Goal: Task Accomplishment & Management: Use online tool/utility

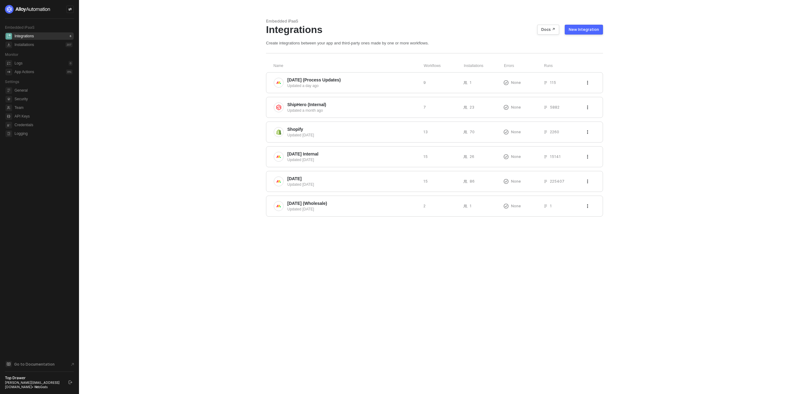
click at [324, 86] on div "Updated a day ago" at bounding box center [352, 86] width 131 height 6
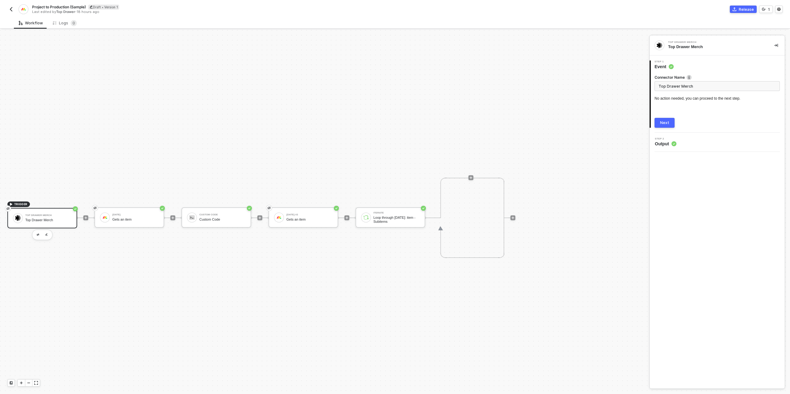
scroll to position [11, 0]
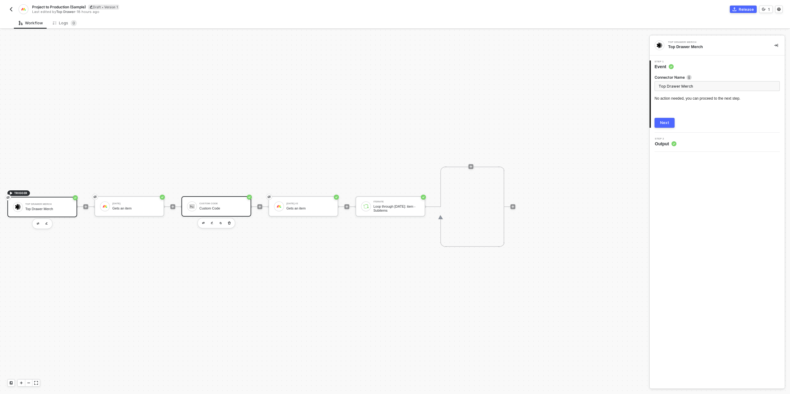
click at [233, 202] on div "Custom Code Custom Code" at bounding box center [222, 207] width 46 height 12
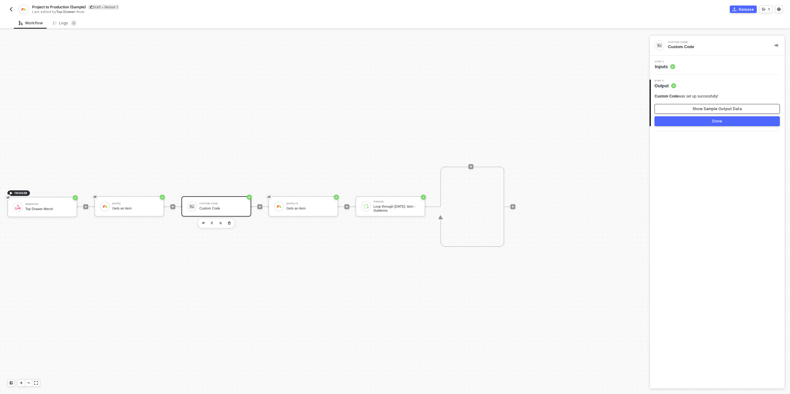
click at [690, 109] on button "Show Sample Output Data" at bounding box center [717, 109] width 125 height 10
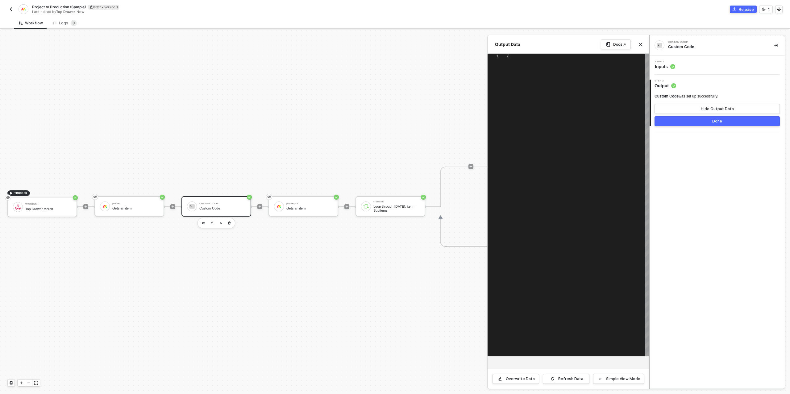
type textarea "{ "data": [ "9687574707" ] }"
drag, startPoint x: 679, startPoint y: 121, endPoint x: 592, endPoint y: 147, distance: 90.2
click at [678, 121] on button "Done" at bounding box center [717, 121] width 125 height 10
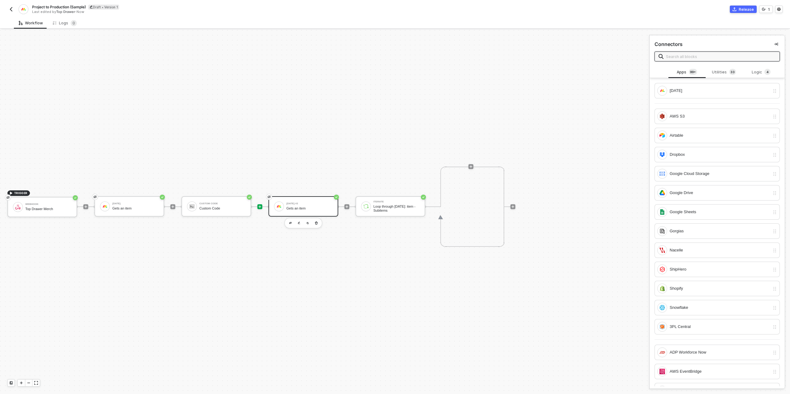
click at [302, 203] on div "Monday #2" at bounding box center [309, 204] width 46 height 2
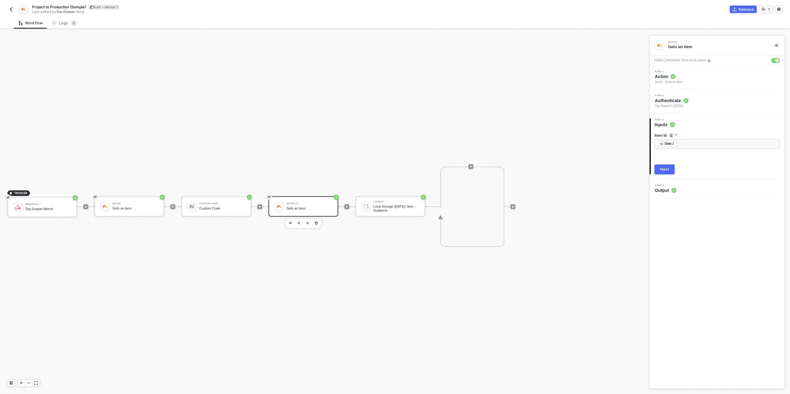
click at [663, 169] on div "Next" at bounding box center [664, 169] width 9 height 5
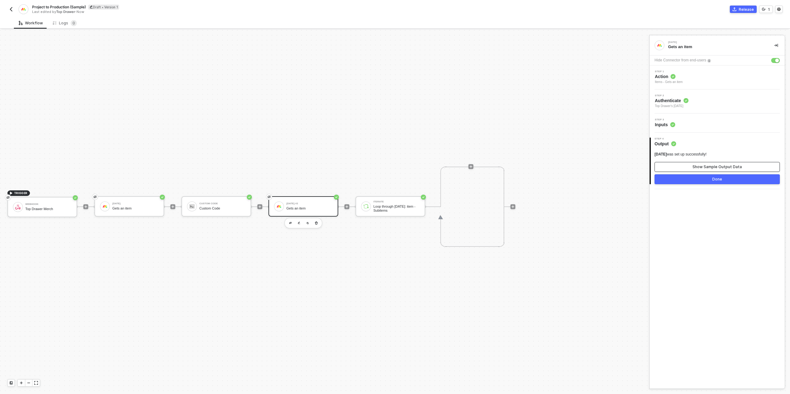
click at [669, 168] on button "Show Sample Output Data" at bounding box center [717, 167] width 125 height 10
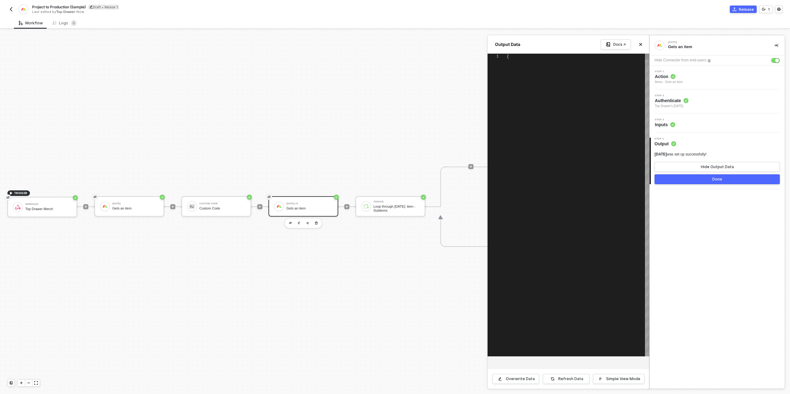
type textarea "{ "item": { "name": "Top Drawer Merch", "id": "9687574707", "assets": [], "boar…"
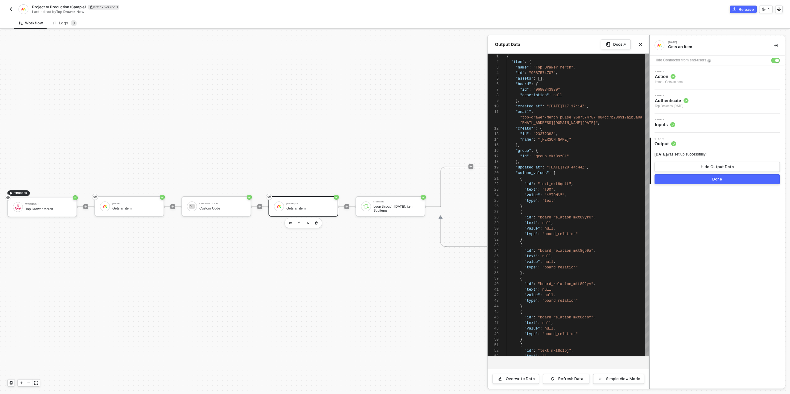
click at [669, 180] on button "Done" at bounding box center [717, 179] width 125 height 10
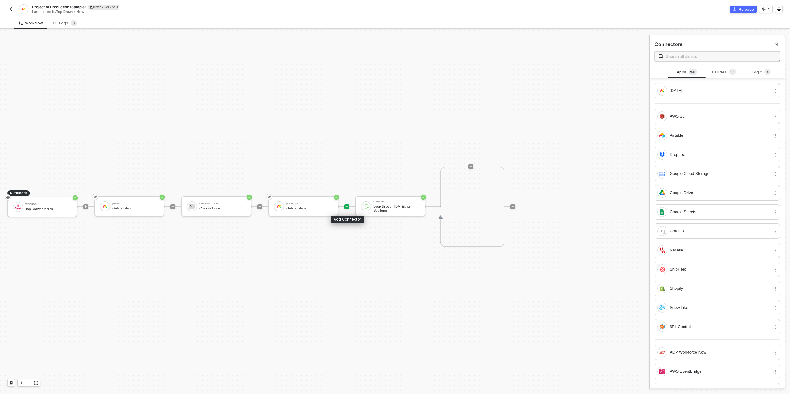
click at [348, 204] on div at bounding box center [347, 206] width 5 height 5
click at [174, 207] on icon "icon-play" at bounding box center [173, 207] width 4 height 4
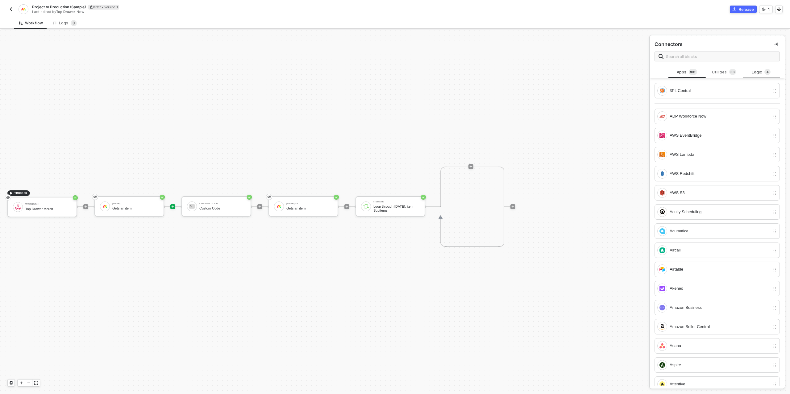
click at [765, 73] on sup "4" at bounding box center [768, 72] width 6 height 6
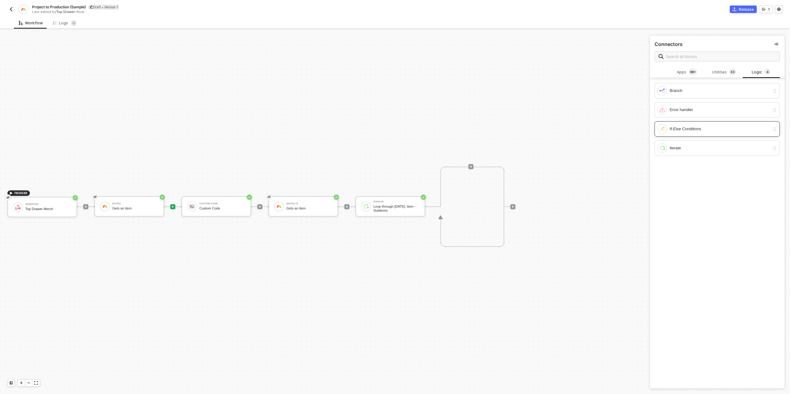
click at [696, 126] on div "If-Else Conditions" at bounding box center [720, 129] width 100 height 7
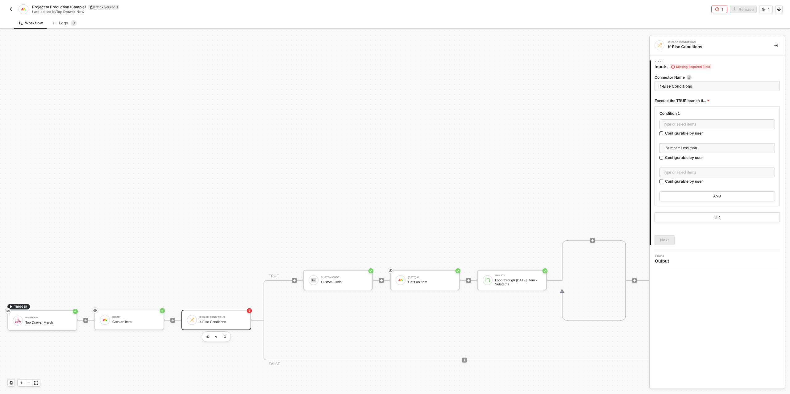
scroll to position [71, 0]
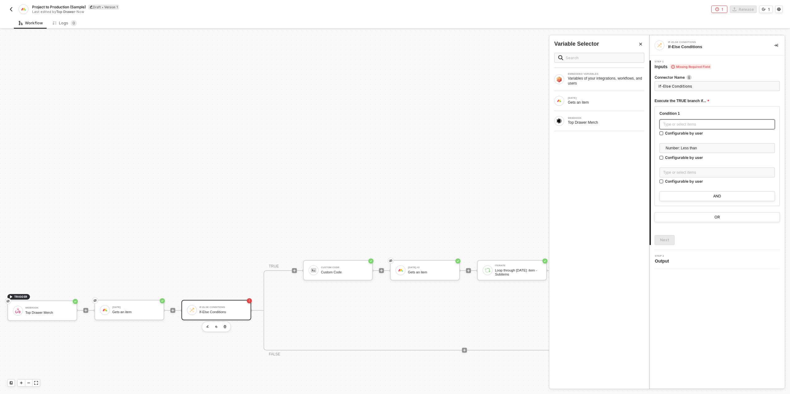
click at [686, 125] on div "Type or select items ﻿" at bounding box center [717, 125] width 108 height 6
click at [601, 103] on div "Gets an item" at bounding box center [606, 102] width 77 height 5
click at [225, 326] on icon "button" at bounding box center [225, 326] width 4 height 5
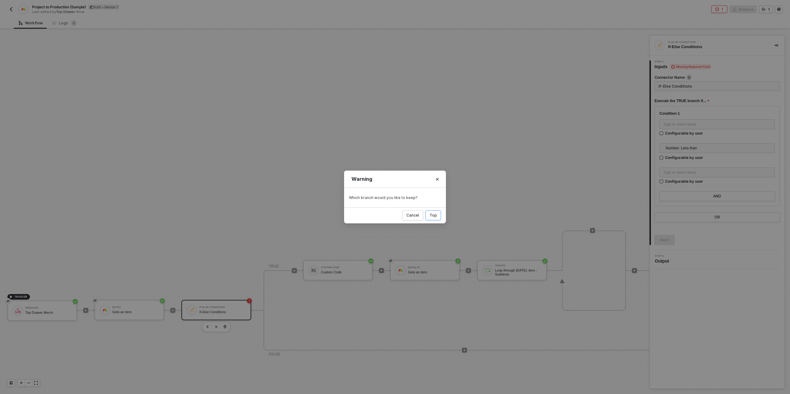
click at [436, 218] on button "Top" at bounding box center [433, 216] width 15 height 10
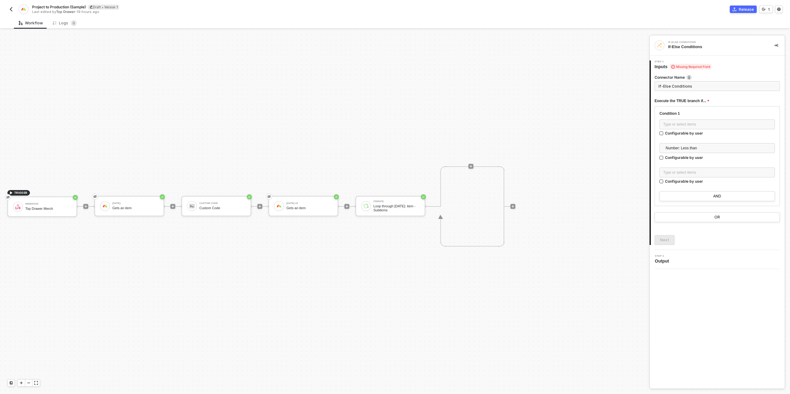
scroll to position [11, 0]
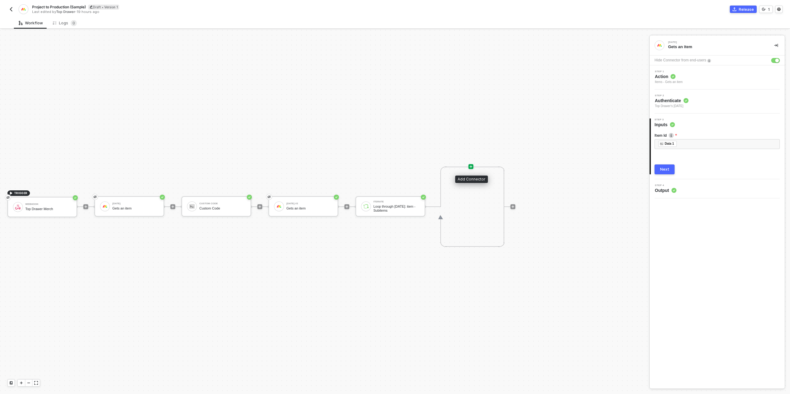
click at [470, 166] on icon "icon-play" at bounding box center [471, 166] width 3 height 3
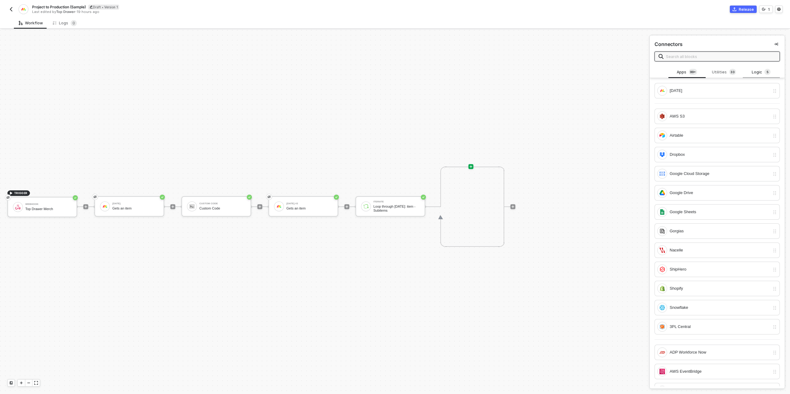
click at [745, 74] on div "Logic 5" at bounding box center [761, 72] width 37 height 12
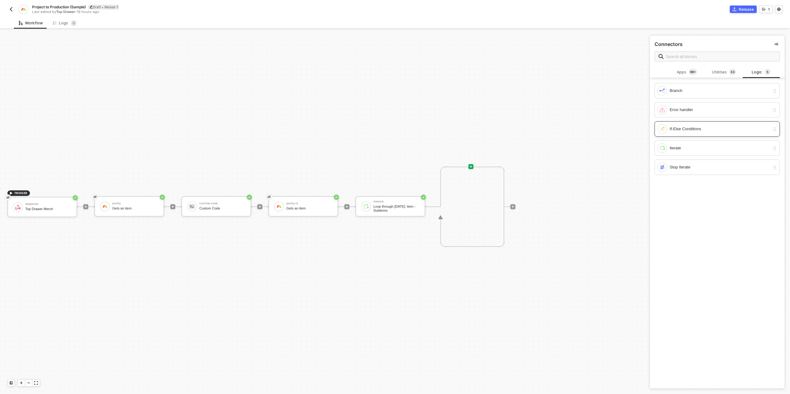
click at [700, 127] on div "If-Else Conditions" at bounding box center [720, 129] width 100 height 7
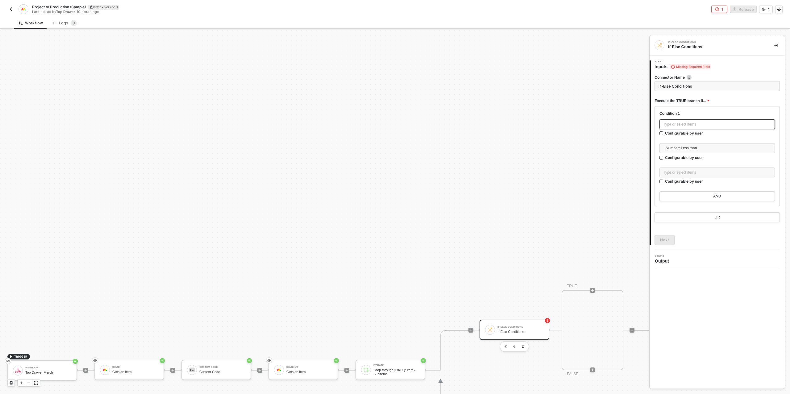
click at [683, 126] on div "Type or select items ﻿" at bounding box center [717, 125] width 108 height 6
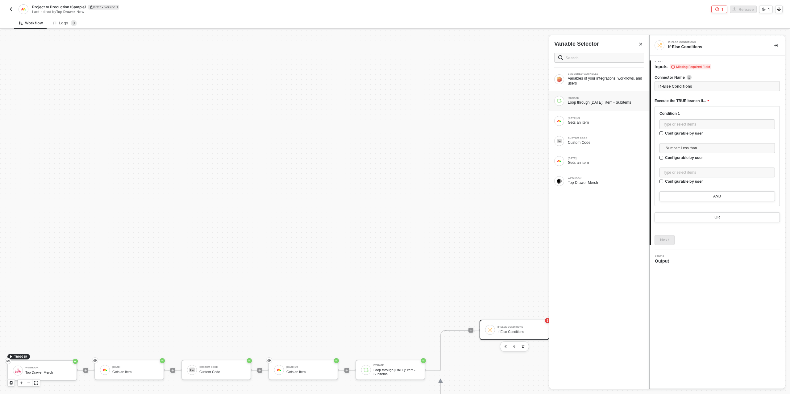
click at [596, 103] on div "Loop through Monday: item - Subitems" at bounding box center [606, 102] width 77 height 5
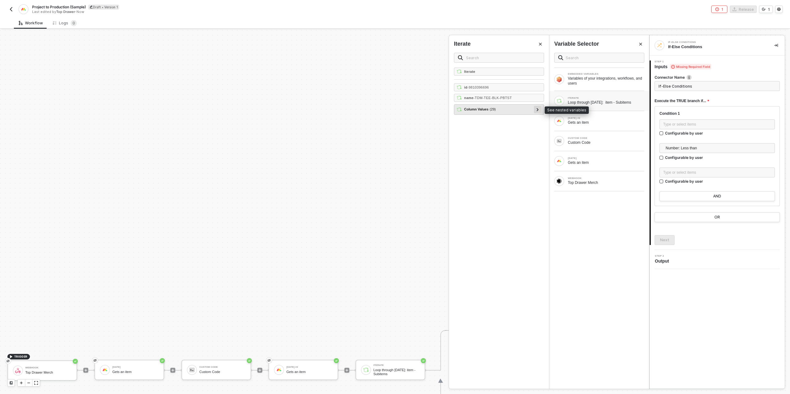
click at [537, 108] on icon at bounding box center [538, 109] width 2 height 3
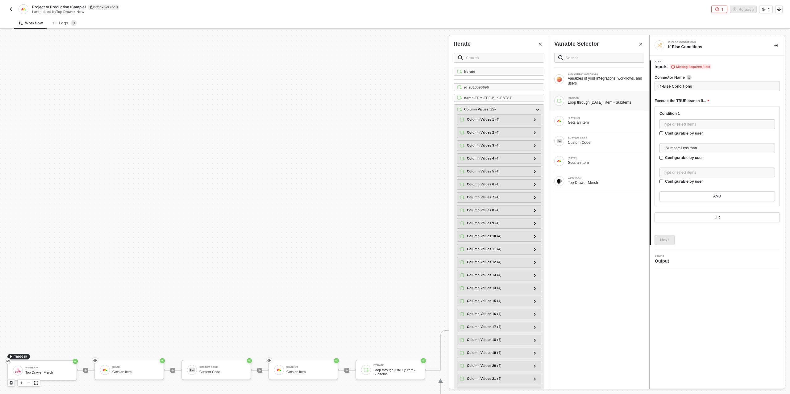
scroll to position [99, 0]
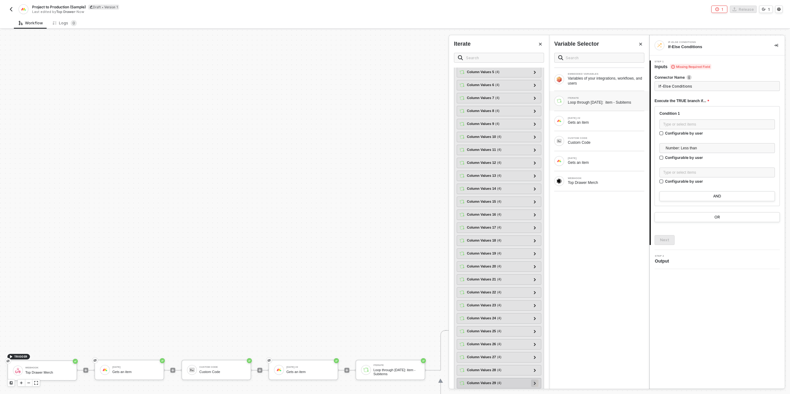
click at [535, 382] on icon at bounding box center [535, 383] width 2 height 3
click at [533, 325] on div at bounding box center [534, 328] width 7 height 7
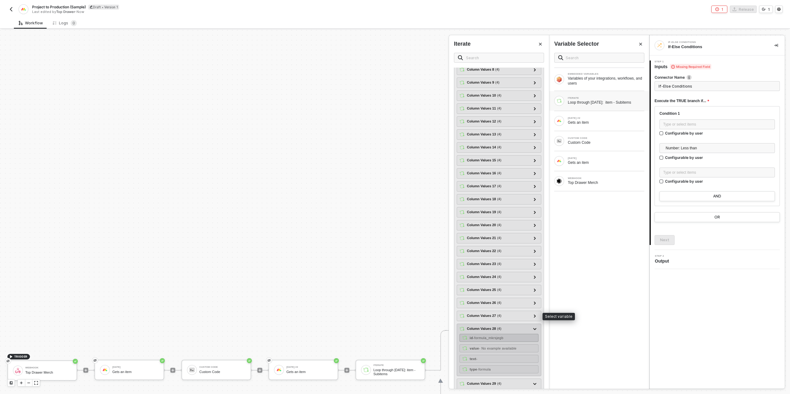
scroll to position [182, 0]
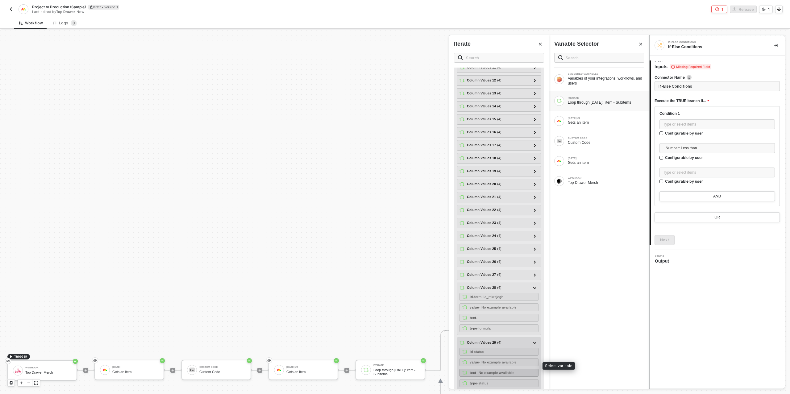
click at [494, 371] on span "- No example available" at bounding box center [495, 373] width 38 height 4
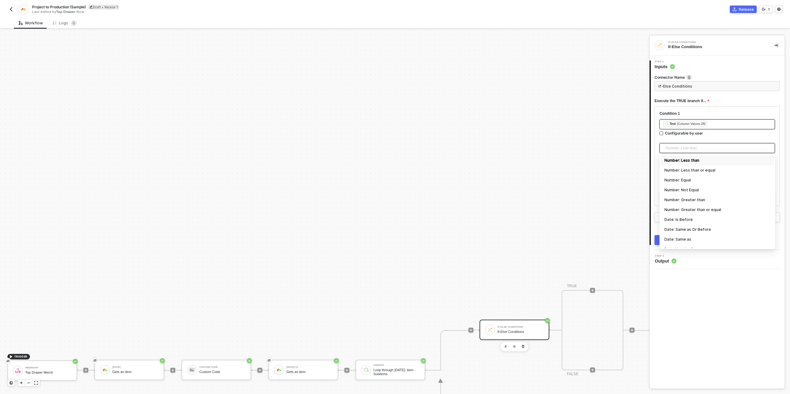
click at [691, 148] on span "Number: Less than" at bounding box center [719, 148] width 106 height 9
click at [53, 8] on span "Project to Production (Sample)" at bounding box center [59, 6] width 54 height 5
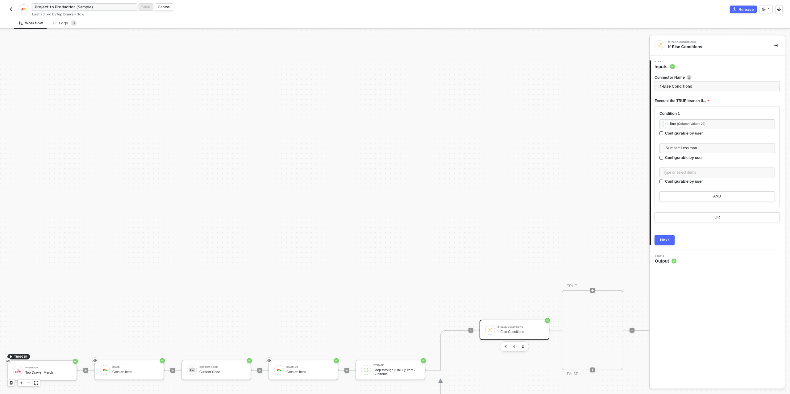
click at [88, 8] on input "Project to Production (Sample)" at bounding box center [84, 6] width 105 height 7
drag, startPoint x: 87, startPoint y: 8, endPoint x: 85, endPoint y: 10, distance: 3.7
click at [75, 7] on input "Project to Production (Sample)" at bounding box center [84, 6] width 105 height 7
type input "Project to Production (Full Production)"
click at [146, 9] on div "Save" at bounding box center [145, 6] width 9 height 5
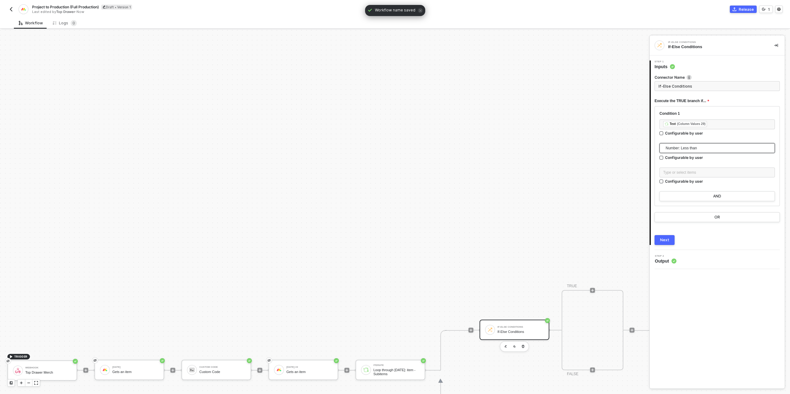
click at [687, 150] on span "Number: Less than" at bounding box center [719, 148] width 106 height 9
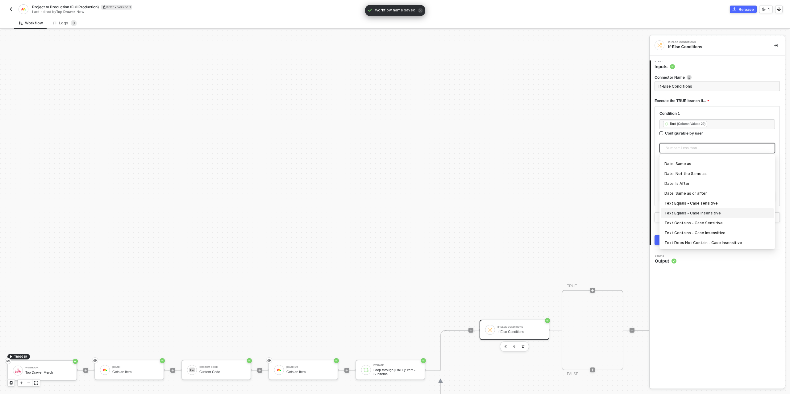
click at [691, 211] on div "Text Equals - Case Insensitive" at bounding box center [718, 213] width 106 height 7
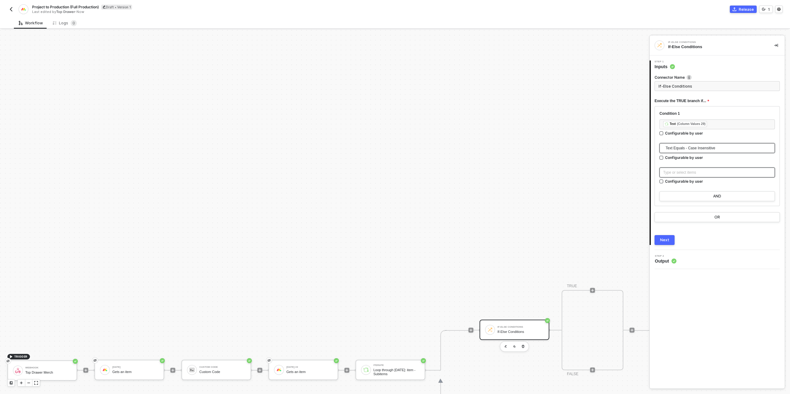
click at [681, 173] on div "Type or select items ﻿" at bounding box center [717, 173] width 108 height 6
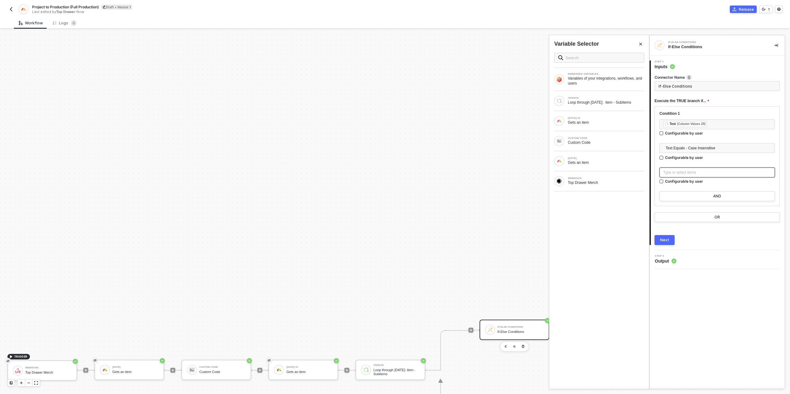
type input "Only continue if Text = Ready for Production"
click at [663, 238] on div "Next" at bounding box center [664, 240] width 9 height 5
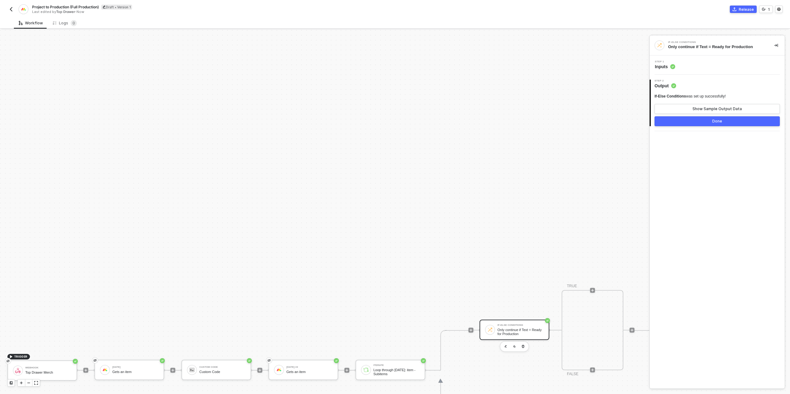
click at [696, 118] on button "Done" at bounding box center [717, 121] width 125 height 10
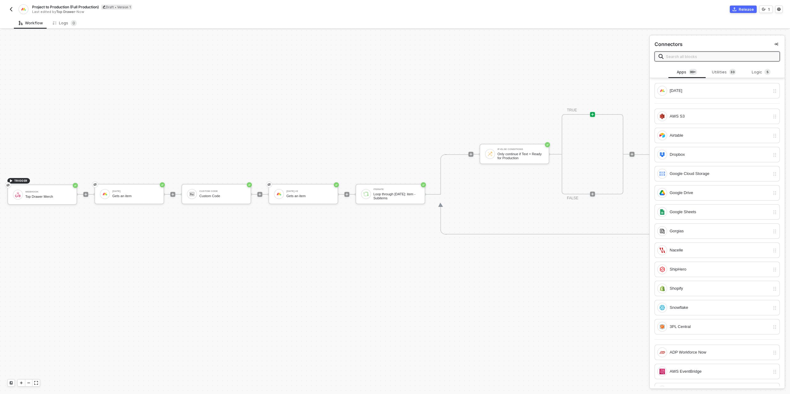
scroll to position [188, 0]
